Goal: Use online tool/utility: Utilize a website feature to perform a specific function

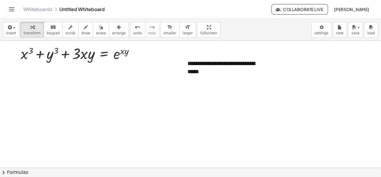
click at [271, 126] on div at bounding box center [190, 168] width 381 height 255
click at [250, 70] on div "**********" at bounding box center [225, 68] width 87 height 28
click at [269, 69] on div "**********" at bounding box center [225, 68] width 87 height 28
click at [268, 68] on div "**********" at bounding box center [225, 68] width 87 height 28
click at [295, 102] on div at bounding box center [190, 168] width 381 height 255
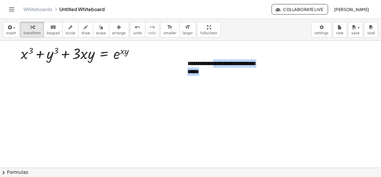
drag, startPoint x: 217, startPoint y: 63, endPoint x: 122, endPoint y: 92, distance: 99.4
click at [122, 92] on div "**********" at bounding box center [190, 168] width 381 height 255
click at [277, 68] on div at bounding box center [190, 168] width 381 height 255
click at [266, 69] on div "**********" at bounding box center [225, 68] width 87 height 28
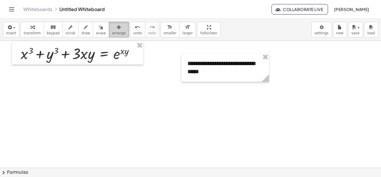
click at [113, 33] on span "arrange" at bounding box center [119, 33] width 14 height 4
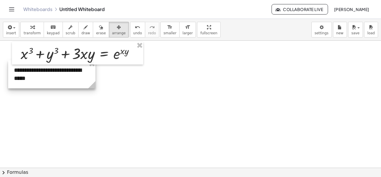
drag, startPoint x: 217, startPoint y: 65, endPoint x: 44, endPoint y: 71, distance: 173.6
click at [44, 71] on div at bounding box center [51, 74] width 87 height 28
click at [95, 76] on div at bounding box center [51, 74] width 87 height 28
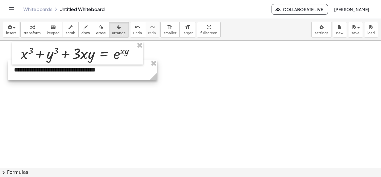
drag, startPoint x: 94, startPoint y: 85, endPoint x: 156, endPoint y: 88, distance: 61.8
click at [156, 88] on div "**********" at bounding box center [190, 168] width 381 height 255
click at [121, 111] on div at bounding box center [190, 168] width 381 height 255
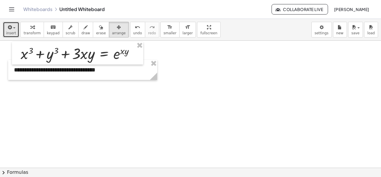
click at [11, 30] on icon "button" at bounding box center [9, 27] width 5 height 7
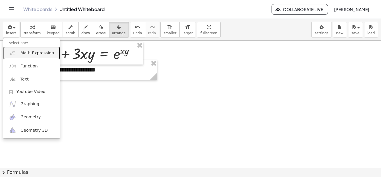
click at [33, 54] on span "Math Expression" at bounding box center [36, 53] width 33 height 6
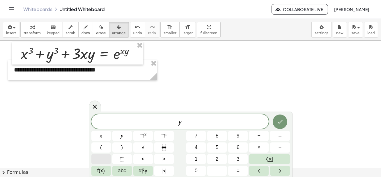
click at [102, 160] on button "," at bounding box center [101, 159] width 20 height 10
click at [121, 171] on span "abc" at bounding box center [122, 171] width 8 height 8
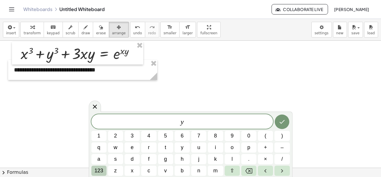
click at [100, 173] on span "123" at bounding box center [99, 171] width 9 height 8
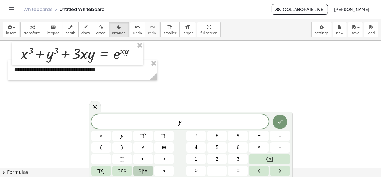
click at [140, 170] on span "αβγ" at bounding box center [143, 171] width 9 height 8
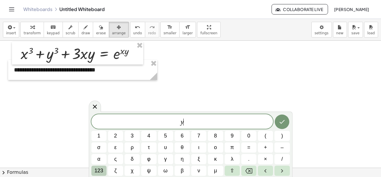
click at [98, 171] on span "123" at bounding box center [99, 171] width 9 height 8
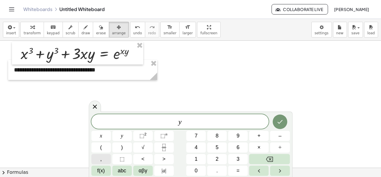
click at [101, 160] on span "," at bounding box center [100, 159] width 1 height 8
click at [165, 136] on span "⬚" at bounding box center [162, 136] width 5 height 6
click at [101, 172] on span "f(x)" at bounding box center [101, 171] width 8 height 8
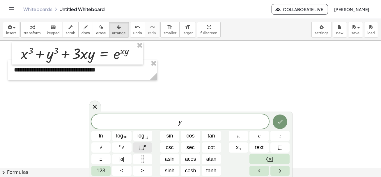
click at [141, 150] on span "⬚" at bounding box center [141, 148] width 5 height 6
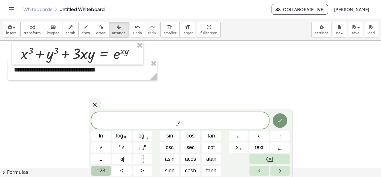
click at [105, 170] on button "123" at bounding box center [101, 171] width 20 height 10
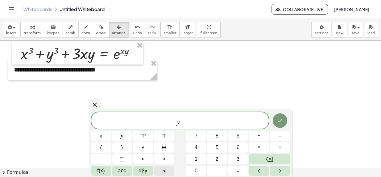
click at [166, 171] on span "|" at bounding box center [165, 171] width 1 height 6
click at [141, 172] on span "αβγ" at bounding box center [143, 171] width 9 height 8
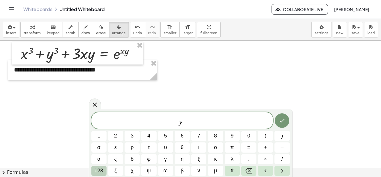
click at [97, 171] on span "123" at bounding box center [99, 171] width 9 height 8
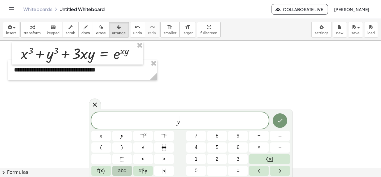
click at [122, 174] on span "abc" at bounding box center [122, 171] width 8 height 8
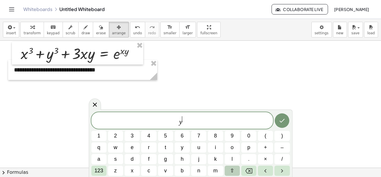
click at [233, 170] on span "⇧" at bounding box center [232, 171] width 4 height 8
click at [194, 122] on span "y ​" at bounding box center [182, 121] width 182 height 10
click at [183, 120] on span "​" at bounding box center [183, 119] width 3 height 6
click at [208, 123] on span "y , ​" at bounding box center [182, 121] width 182 height 10
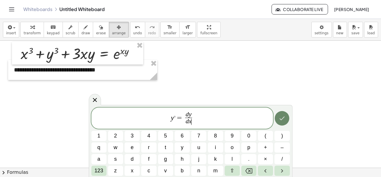
click at [287, 118] on button "Done" at bounding box center [282, 118] width 15 height 15
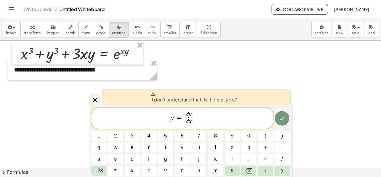
click at [177, 118] on span "=" at bounding box center [180, 117] width 8 height 7
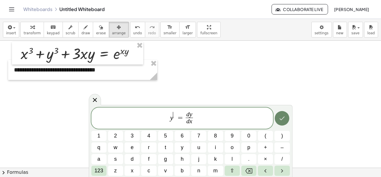
click at [284, 122] on icon "Done" at bounding box center [282, 118] width 7 height 7
click at [282, 122] on button "Done" at bounding box center [282, 118] width 15 height 15
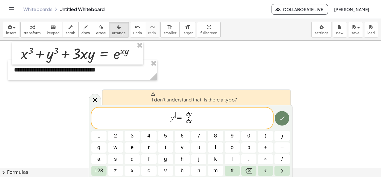
click at [282, 122] on button "Done" at bounding box center [282, 118] width 15 height 15
click at [182, 118] on span "=" at bounding box center [180, 117] width 8 height 7
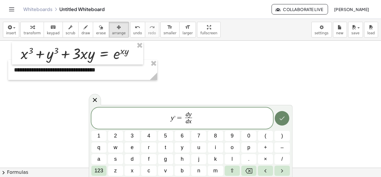
click at [283, 116] on icon "Done" at bounding box center [282, 118] width 7 height 7
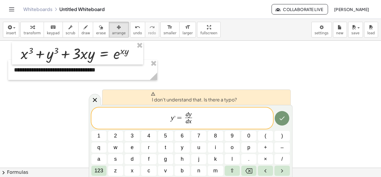
click at [195, 117] on span "y , = ​ d y d x ​" at bounding box center [182, 118] width 182 height 15
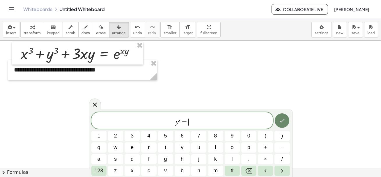
click at [279, 125] on button "Done" at bounding box center [282, 121] width 15 height 15
click at [281, 123] on icon "Done" at bounding box center [282, 120] width 7 height 7
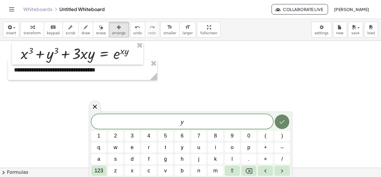
click at [284, 124] on icon "Done" at bounding box center [282, 121] width 7 height 7
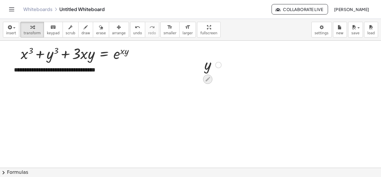
click at [208, 78] on icon at bounding box center [207, 79] width 5 height 5
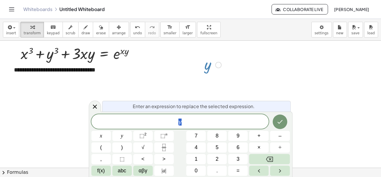
click at [190, 121] on span "y" at bounding box center [180, 122] width 178 height 8
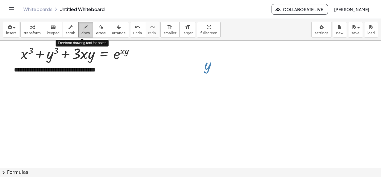
click at [85, 29] on div "button" at bounding box center [85, 27] width 9 height 7
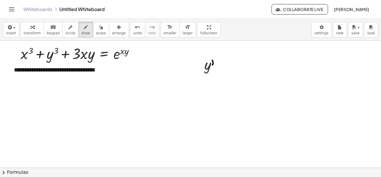
drag, startPoint x: 212, startPoint y: 60, endPoint x: 212, endPoint y: 65, distance: 4.7
click at [212, 65] on div at bounding box center [190, 168] width 381 height 255
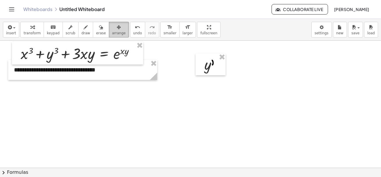
click at [117, 29] on icon "button" at bounding box center [119, 27] width 4 height 7
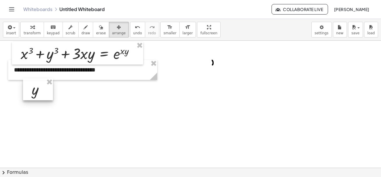
drag, startPoint x: 210, startPoint y: 68, endPoint x: 36, endPoint y: 93, distance: 175.6
click at [36, 93] on div at bounding box center [38, 90] width 30 height 22
drag, startPoint x: 212, startPoint y: 65, endPoint x: 44, endPoint y: 92, distance: 170.6
click at [43, 92] on div "**********" at bounding box center [190, 168] width 381 height 255
click at [213, 65] on div at bounding box center [190, 168] width 381 height 255
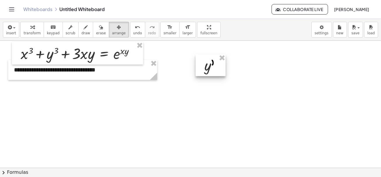
drag, startPoint x: 66, startPoint y: 91, endPoint x: 218, endPoint y: 67, distance: 154.4
click at [218, 67] on div at bounding box center [211, 65] width 30 height 22
click at [215, 68] on div at bounding box center [211, 65] width 30 height 22
click at [226, 69] on div at bounding box center [190, 168] width 381 height 255
click at [212, 64] on div at bounding box center [190, 168] width 381 height 255
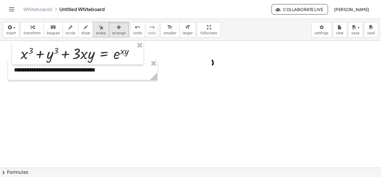
click at [96, 32] on span "erase" at bounding box center [101, 33] width 10 height 4
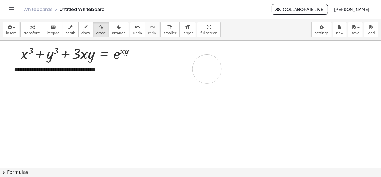
drag, startPoint x: 213, startPoint y: 60, endPoint x: 213, endPoint y: 71, distance: 10.8
click at [213, 70] on div at bounding box center [190, 168] width 381 height 255
click at [53, 28] on icon "keyboard" at bounding box center [53, 27] width 6 height 7
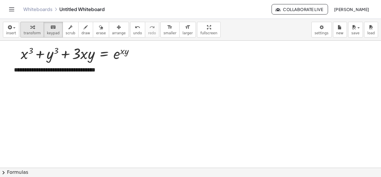
click at [33, 30] on div "button" at bounding box center [32, 27] width 17 height 7
click at [56, 31] on span "keypad" at bounding box center [53, 33] width 13 height 4
click at [107, 71] on div "**********" at bounding box center [82, 70] width 149 height 20
click at [108, 125] on div at bounding box center [190, 168] width 381 height 255
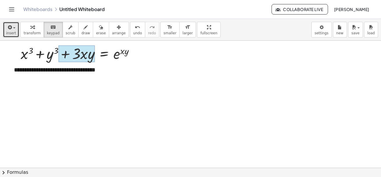
click at [14, 25] on div "button" at bounding box center [11, 27] width 10 height 7
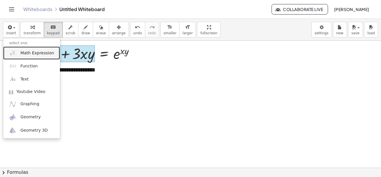
click at [25, 53] on span "Math Expression" at bounding box center [36, 53] width 33 height 6
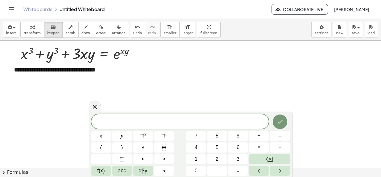
click at [115, 90] on div at bounding box center [190, 168] width 381 height 255
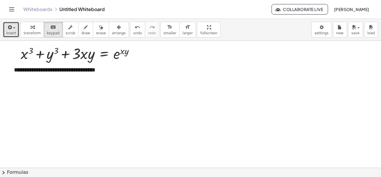
click at [16, 28] on button "insert" at bounding box center [11, 30] width 16 height 16
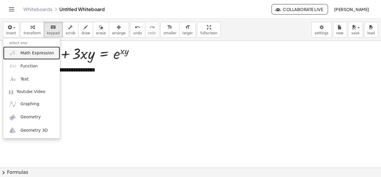
click at [24, 54] on span "Math Expression" at bounding box center [36, 53] width 33 height 6
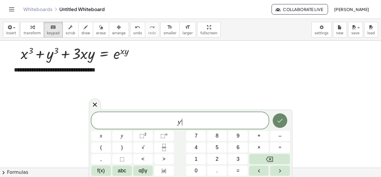
click at [281, 119] on icon "Done" at bounding box center [280, 120] width 7 height 7
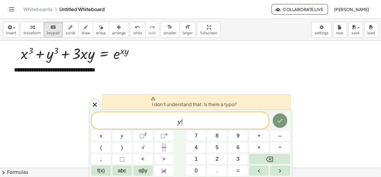
click at [188, 123] on span "y , ​" at bounding box center [180, 121] width 178 height 10
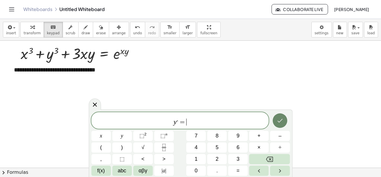
click at [279, 120] on icon "Done" at bounding box center [280, 120] width 7 height 7
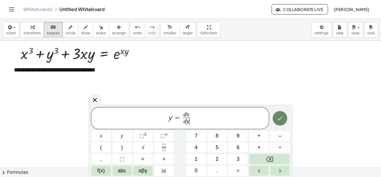
click at [283, 124] on button "Done" at bounding box center [280, 118] width 15 height 15
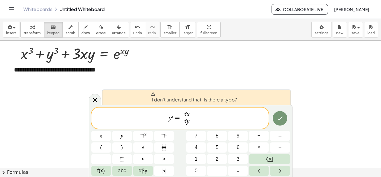
click at [153, 94] on icon at bounding box center [153, 94] width 5 height 5
click at [194, 121] on span "y , = d x d y ​" at bounding box center [180, 118] width 178 height 15
click at [278, 119] on icon "Done" at bounding box center [279, 119] width 5 height 4
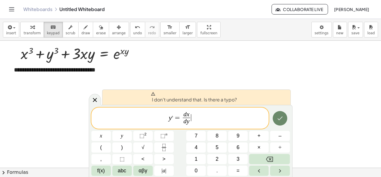
click at [278, 119] on icon "Done" at bounding box center [279, 119] width 5 height 4
click at [174, 118] on span "=" at bounding box center [177, 117] width 8 height 7
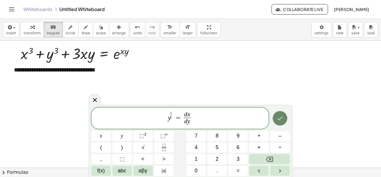
click at [284, 122] on button "Done" at bounding box center [280, 118] width 15 height 15
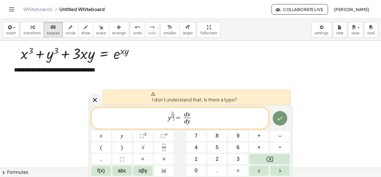
click at [175, 118] on span "=" at bounding box center [178, 117] width 8 height 7
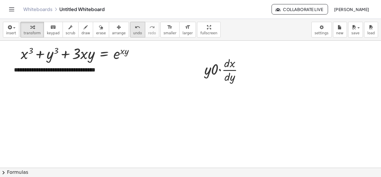
click at [135, 29] on icon "undo" at bounding box center [138, 27] width 6 height 7
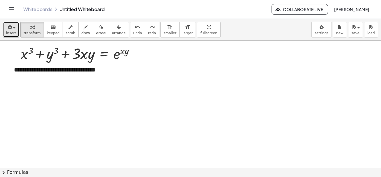
click at [14, 28] on span "button" at bounding box center [14, 27] width 2 height 1
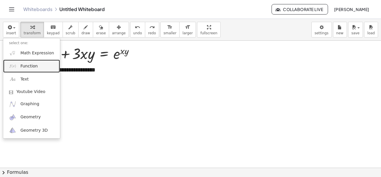
click at [20, 67] on span "Function" at bounding box center [28, 66] width 17 height 6
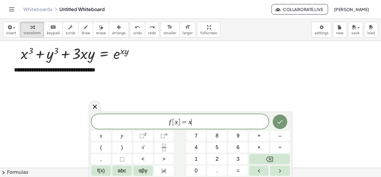
click at [209, 127] on div "f [ x ] = x ​" at bounding box center [180, 121] width 178 height 15
click at [179, 121] on span "]" at bounding box center [179, 122] width 2 height 7
click at [162, 134] on span "⬚" at bounding box center [162, 136] width 5 height 6
click at [189, 123] on span "y , ​ = x" at bounding box center [180, 121] width 178 height 10
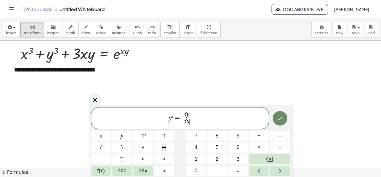
click at [279, 115] on icon "Done" at bounding box center [280, 118] width 7 height 7
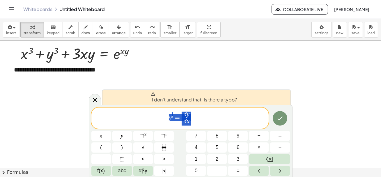
drag, startPoint x: 165, startPoint y: 120, endPoint x: 200, endPoint y: 118, distance: 34.4
click at [200, 118] on span "y , = d y d x ​" at bounding box center [180, 118] width 178 height 15
click at [42, 100] on div at bounding box center [190, 168] width 381 height 255
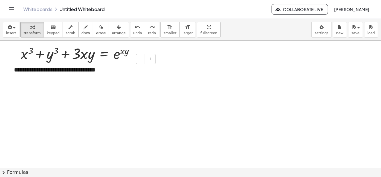
click at [51, 83] on div "**********" at bounding box center [82, 74] width 149 height 28
click at [15, 29] on div "button" at bounding box center [11, 27] width 10 height 7
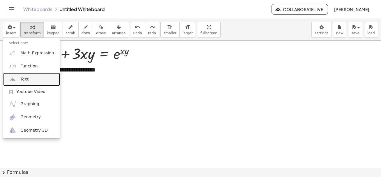
click at [29, 81] on link "Text" at bounding box center [31, 79] width 57 height 13
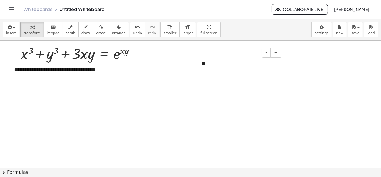
click at [207, 63] on div "**" at bounding box center [239, 64] width 87 height 20
click at [273, 123] on div at bounding box center [190, 168] width 381 height 255
click at [117, 26] on icon "button" at bounding box center [119, 27] width 4 height 7
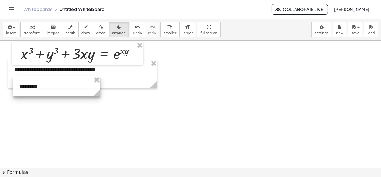
drag, startPoint x: 216, startPoint y: 62, endPoint x: 34, endPoint y: 85, distance: 183.6
click at [34, 85] on div at bounding box center [56, 87] width 87 height 20
click at [122, 109] on div at bounding box center [190, 168] width 381 height 255
click at [88, 88] on div at bounding box center [56, 87] width 87 height 20
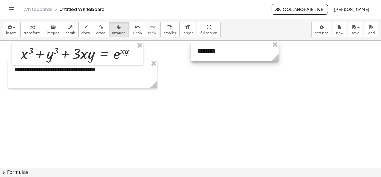
drag, startPoint x: 97, startPoint y: 87, endPoint x: 274, endPoint y: 52, distance: 181.3
click at [274, 52] on div at bounding box center [234, 51] width 87 height 20
click at [105, 110] on div at bounding box center [190, 168] width 381 height 255
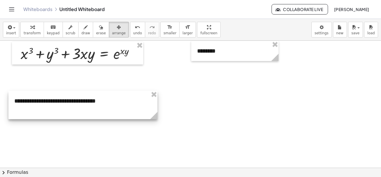
drag, startPoint x: 123, startPoint y: 73, endPoint x: 123, endPoint y: 104, distance: 30.6
click at [123, 104] on div at bounding box center [82, 105] width 149 height 28
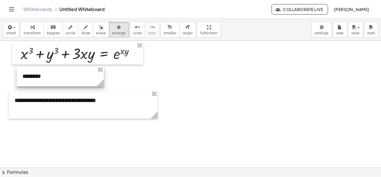
drag, startPoint x: 227, startPoint y: 48, endPoint x: 53, endPoint y: 74, distance: 176.5
click at [53, 74] on div at bounding box center [60, 76] width 87 height 20
click at [228, 100] on div at bounding box center [190, 168] width 381 height 255
click at [80, 147] on div at bounding box center [190, 168] width 381 height 255
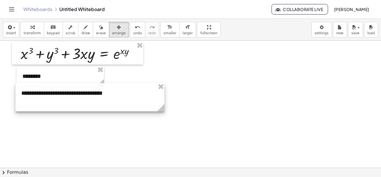
drag, startPoint x: 62, startPoint y: 102, endPoint x: 69, endPoint y: 94, distance: 10.1
click at [69, 94] on div at bounding box center [89, 97] width 149 height 28
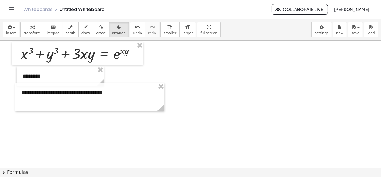
click at [96, 126] on div at bounding box center [190, 168] width 381 height 255
click at [14, 28] on span "button" at bounding box center [14, 27] width 2 height 1
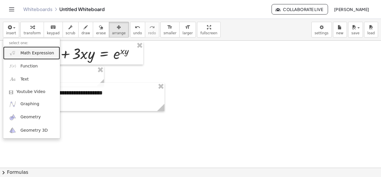
click at [35, 54] on span "Math Expression" at bounding box center [36, 53] width 33 height 6
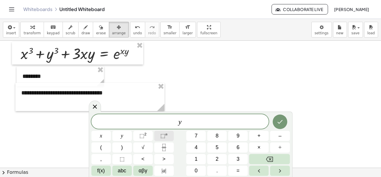
click at [166, 134] on sup "n" at bounding box center [166, 134] width 2 height 4
click at [163, 135] on span "⬚" at bounding box center [162, 136] width 5 height 6
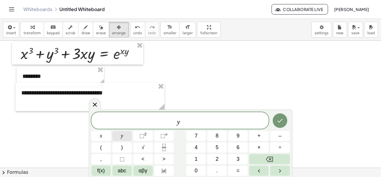
click at [122, 135] on span "y" at bounding box center [122, 136] width 2 height 8
click at [102, 160] on button "," at bounding box center [101, 159] width 20 height 10
click at [187, 122] on span "y , ​" at bounding box center [180, 121] width 178 height 10
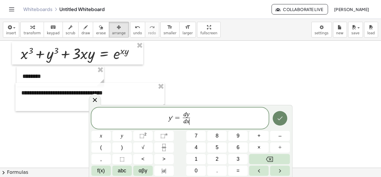
click at [276, 115] on button "Done" at bounding box center [280, 118] width 15 height 15
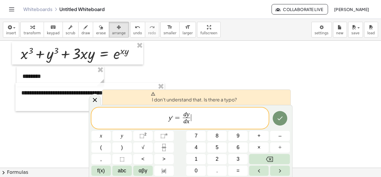
drag, startPoint x: 197, startPoint y: 116, endPoint x: 124, endPoint y: 113, distance: 73.7
click at [124, 113] on span "y , = d y d x ​ ​" at bounding box center [180, 118] width 178 height 15
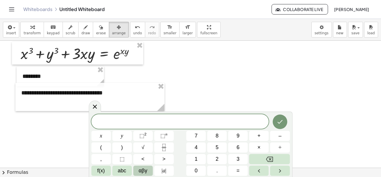
click at [146, 172] on span "αβγ" at bounding box center [143, 171] width 9 height 8
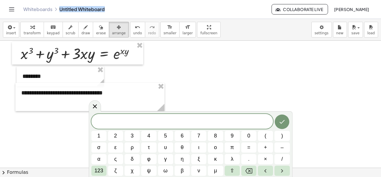
drag, startPoint x: 108, startPoint y: 9, endPoint x: 59, endPoint y: 7, distance: 48.6
click at [59, 7] on div "Whiteboards Untitled Whiteboard" at bounding box center [147, 9] width 248 height 6
copy link "Untitled Whiteboard"
